Goal: Transaction & Acquisition: Book appointment/travel/reservation

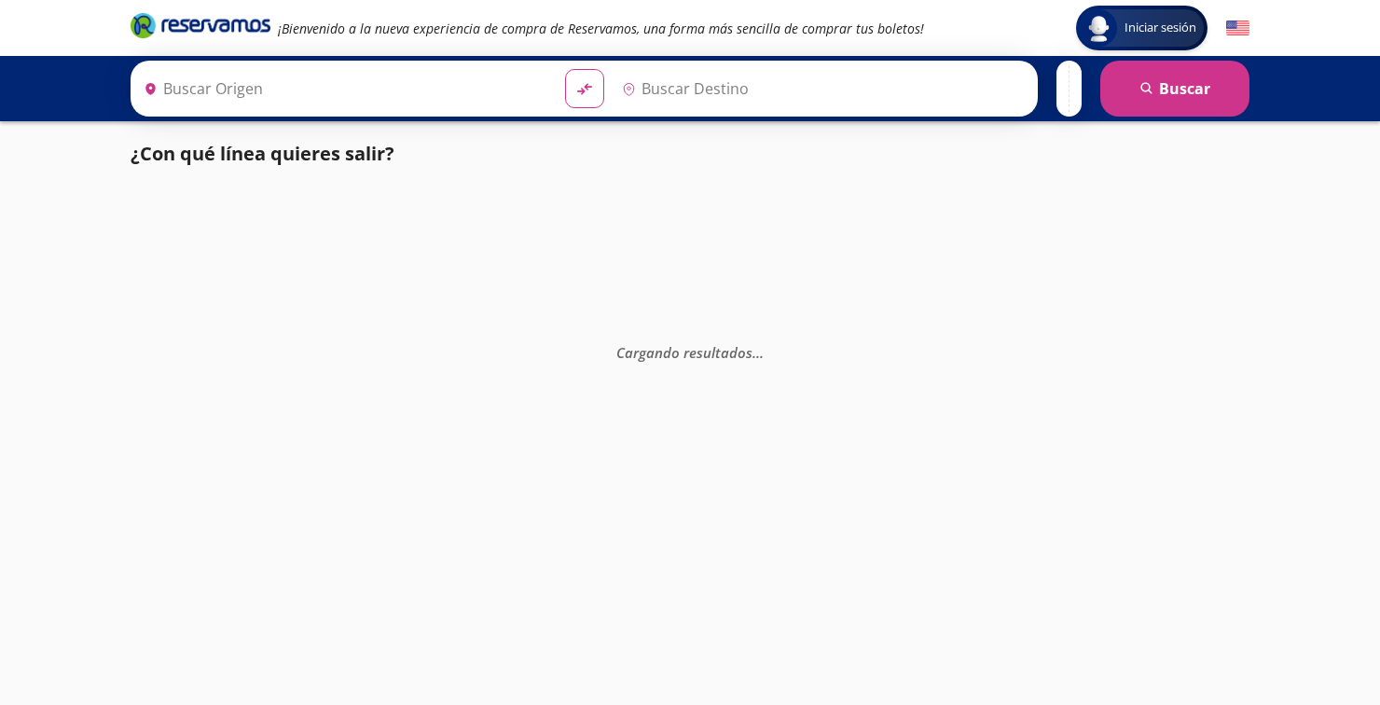
type input "Toluca, [GEOGRAPHIC_DATA]"
type input "[GEOGRAPHIC_DATA], [GEOGRAPHIC_DATA]"
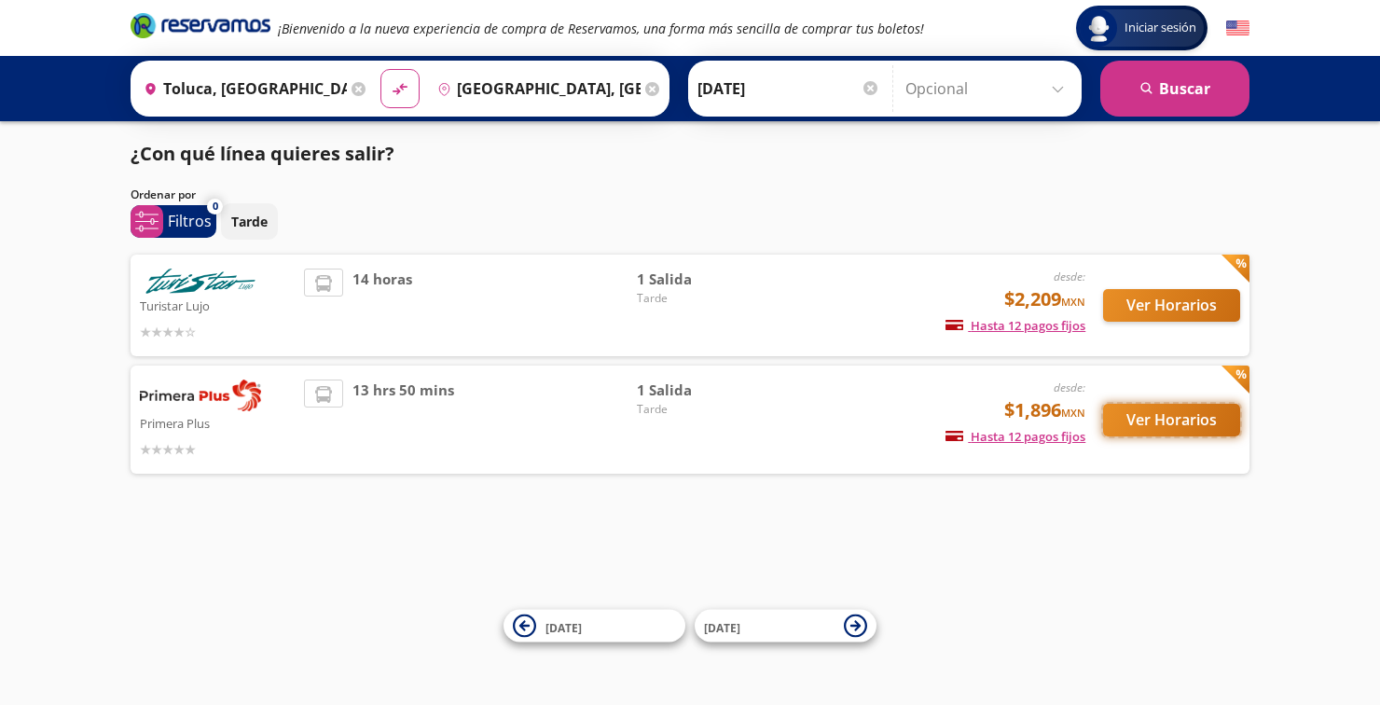
click at [1163, 417] on button "Ver Horarios" at bounding box center [1171, 420] width 137 height 33
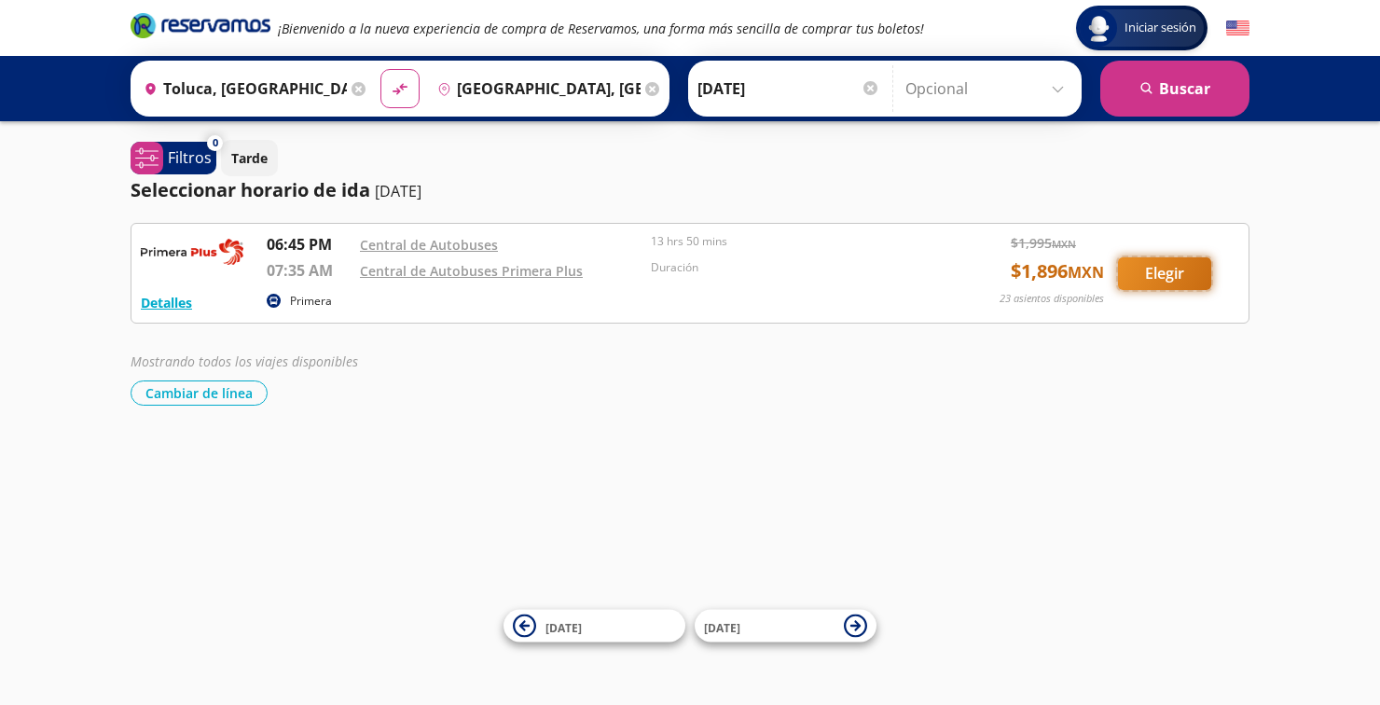
click at [1178, 275] on button "Elegir" at bounding box center [1164, 273] width 93 height 33
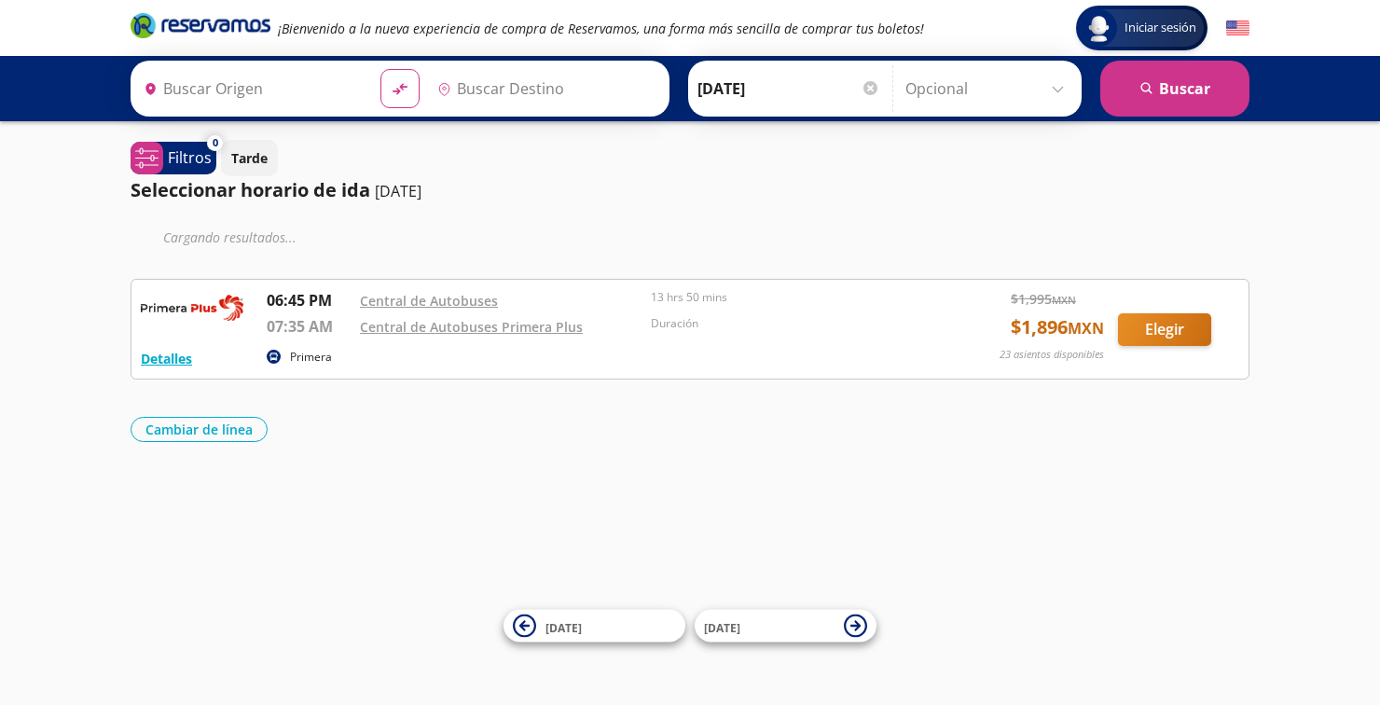
type input "[GEOGRAPHIC_DATA], [GEOGRAPHIC_DATA]"
type input "Toluca, [GEOGRAPHIC_DATA]"
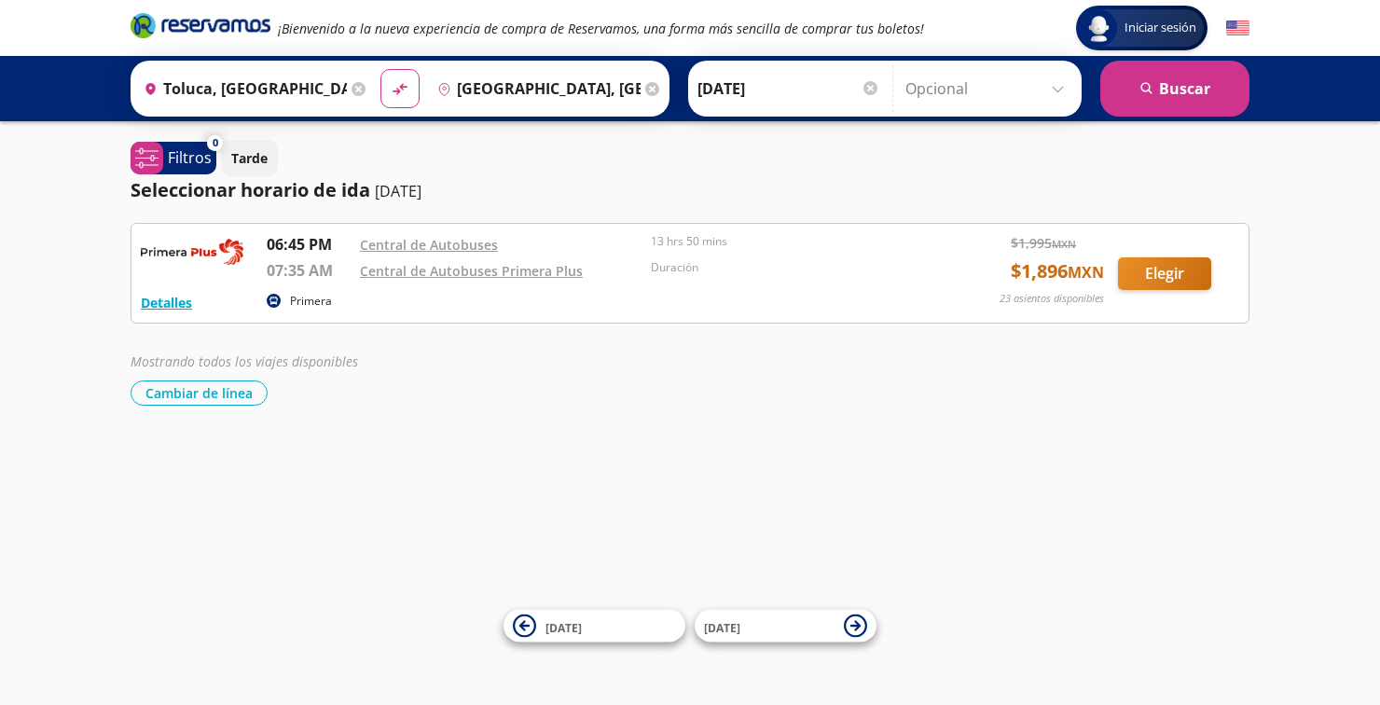
click at [11, 638] on div "Iniciar sesión Iniciar sesión ¡Bienvenido a la nueva experiencia de compra de R…" at bounding box center [690, 352] width 1380 height 705
click at [194, 252] on img at bounding box center [192, 251] width 103 height 37
click at [526, 268] on link "Central de Autobuses Primera Plus" at bounding box center [471, 271] width 223 height 18
click at [446, 238] on link "Central de Autobuses" at bounding box center [429, 245] width 138 height 18
click at [7, 473] on div "Iniciar sesión Iniciar sesión ¡Bienvenido a la nueva experiencia de compra de R…" at bounding box center [690, 352] width 1380 height 705
